Goal: Ask a question

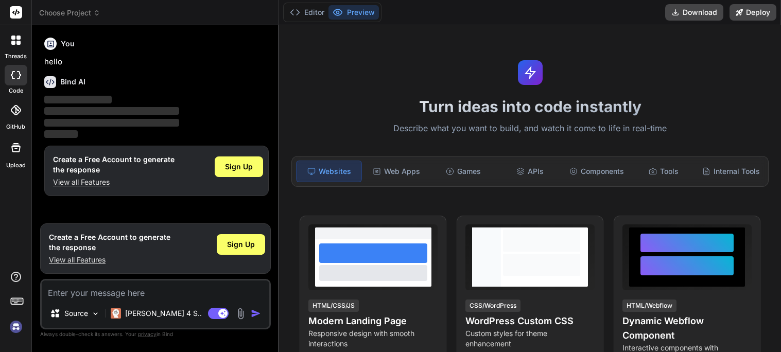
type textarea "x"
type textarea "w"
type textarea "x"
type textarea "wh"
type textarea "x"
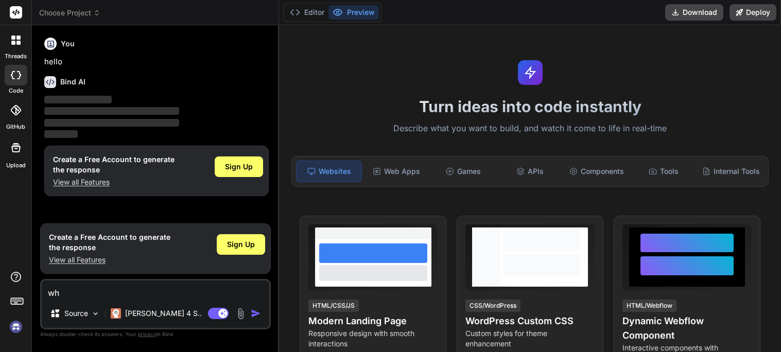
type textarea "wha"
type textarea "x"
type textarea "what"
type textarea "x"
type textarea "what"
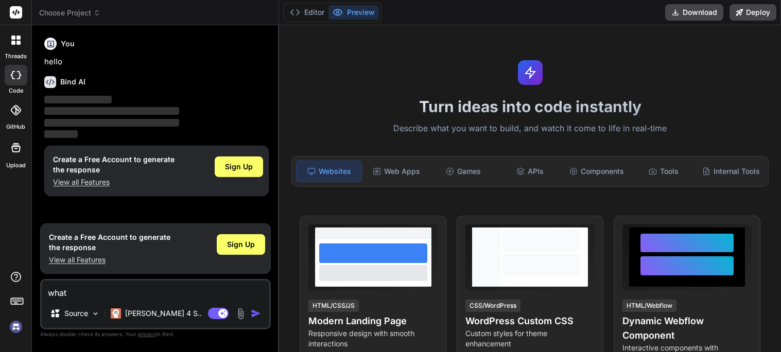
type textarea "x"
type textarea "what"
type textarea "x"
type textarea "wha"
type textarea "x"
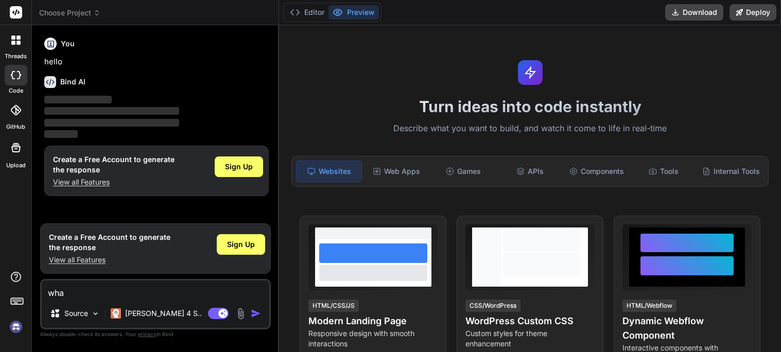
type textarea "wh"
type textarea "x"
type textarea "w"
type textarea "x"
